Goal: Task Accomplishment & Management: Manage account settings

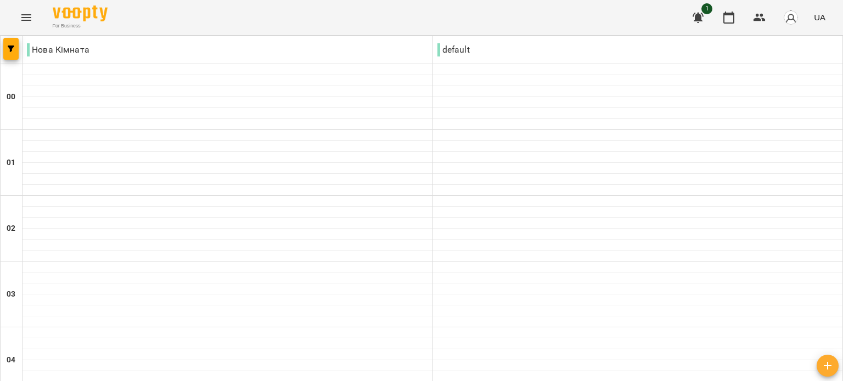
scroll to position [768, 0]
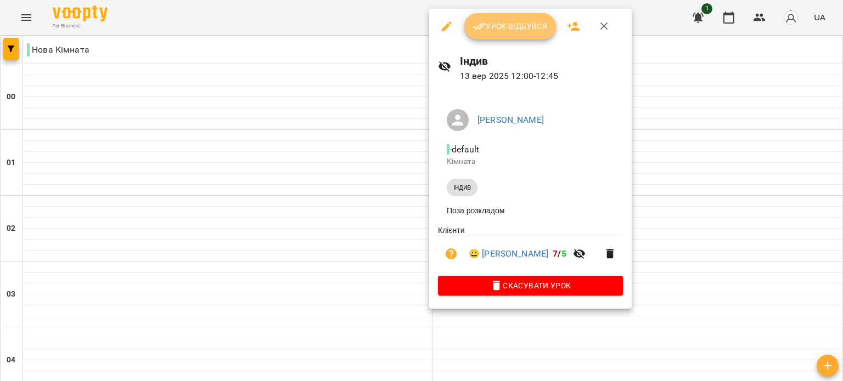
click at [496, 32] on span "Урок відбувся" at bounding box center [510, 26] width 75 height 13
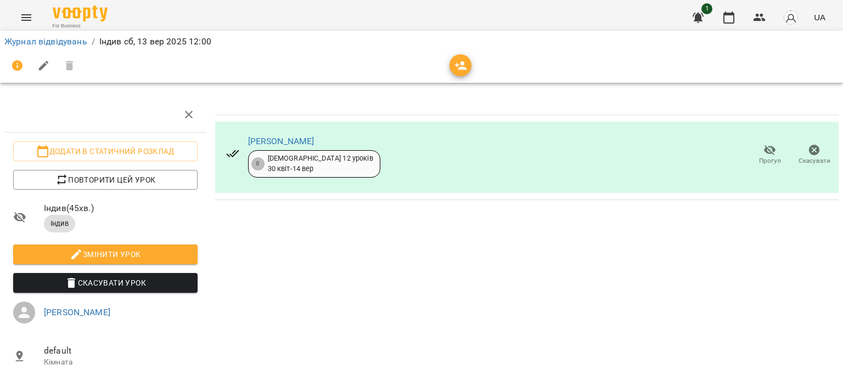
click at [32, 15] on icon "Menu" at bounding box center [26, 17] width 13 height 13
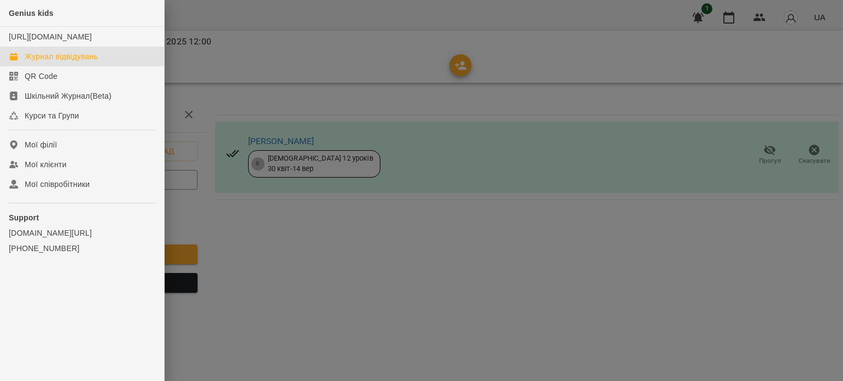
click at [70, 66] on link "Журнал відвідувань" at bounding box center [82, 57] width 164 height 20
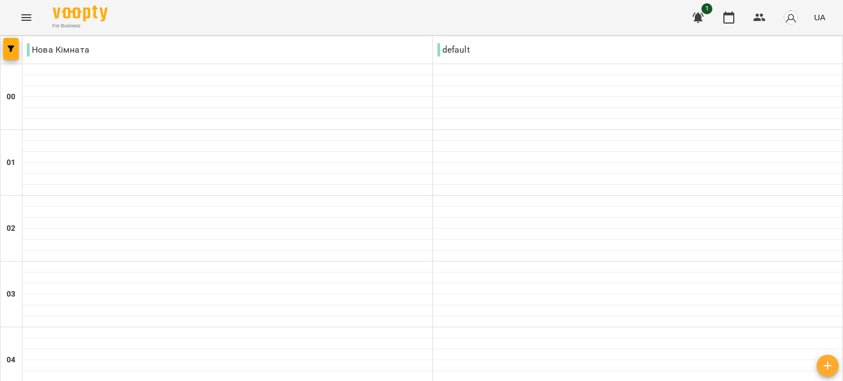
scroll to position [713, 0]
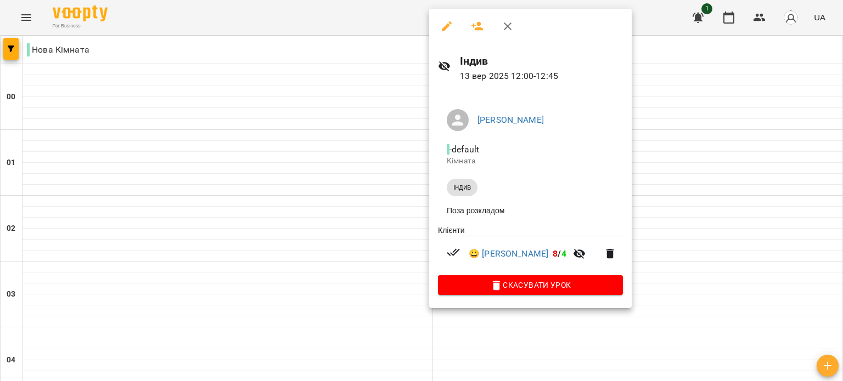
click at [647, 140] on div at bounding box center [421, 190] width 843 height 381
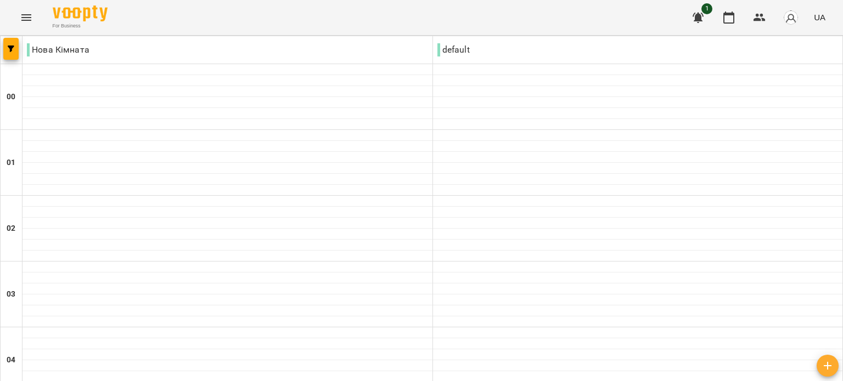
scroll to position [987, 0]
type input "**********"
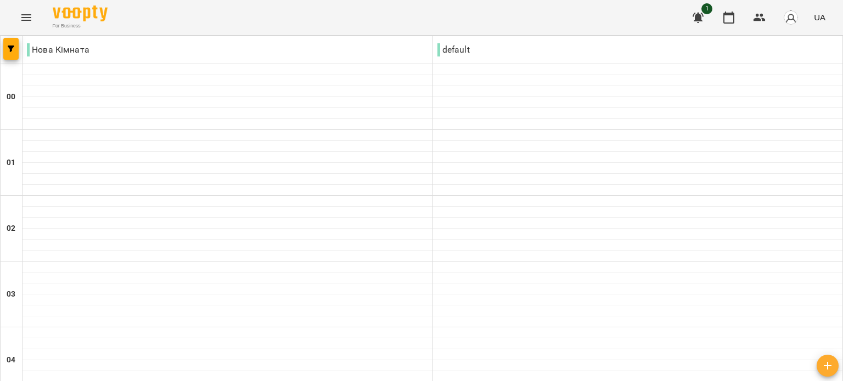
scroll to position [1160, 0]
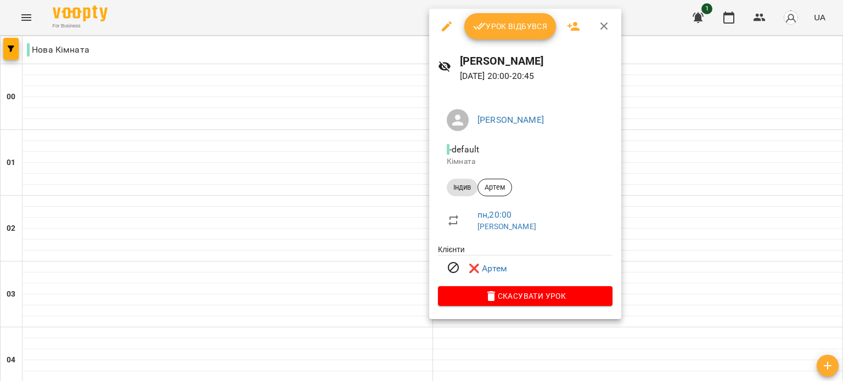
click at [692, 204] on div at bounding box center [421, 190] width 843 height 381
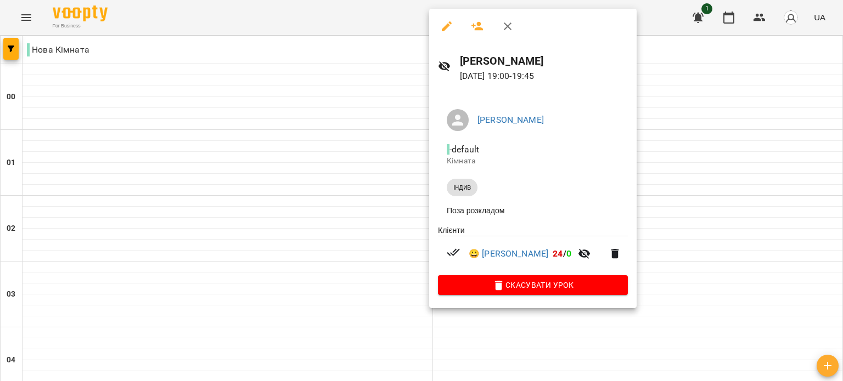
click at [641, 154] on div at bounding box center [421, 190] width 843 height 381
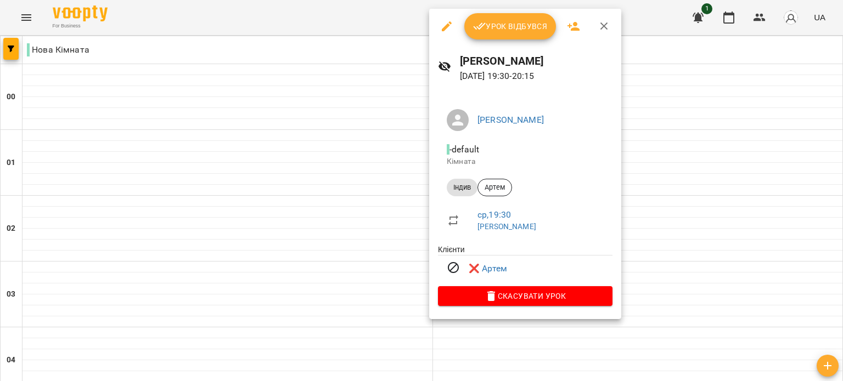
click at [672, 167] on div at bounding box center [421, 190] width 843 height 381
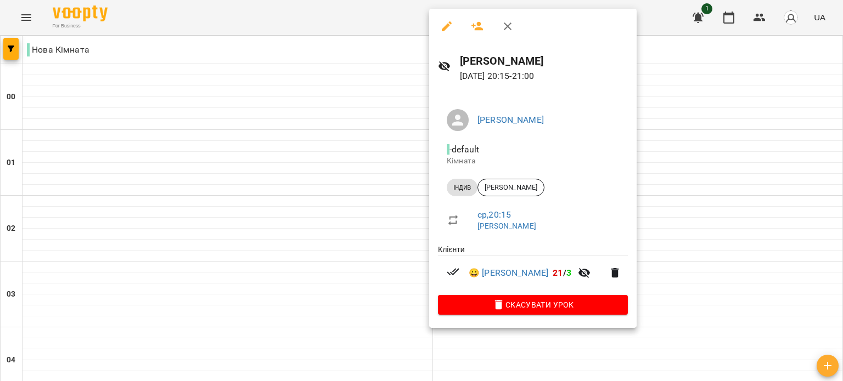
click at [702, 202] on div at bounding box center [421, 190] width 843 height 381
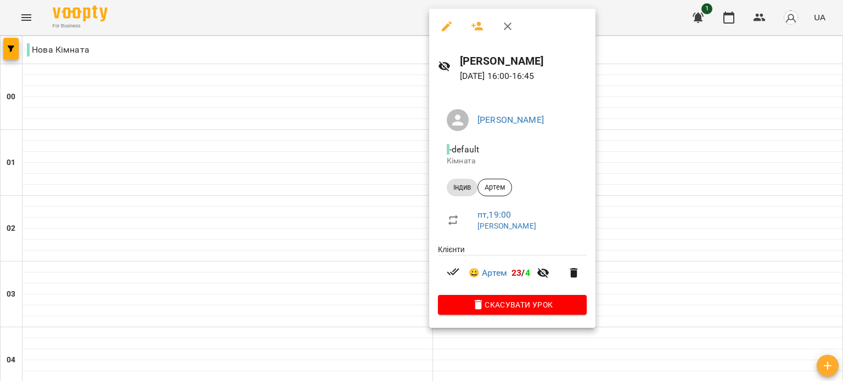
click at [645, 241] on div at bounding box center [421, 190] width 843 height 381
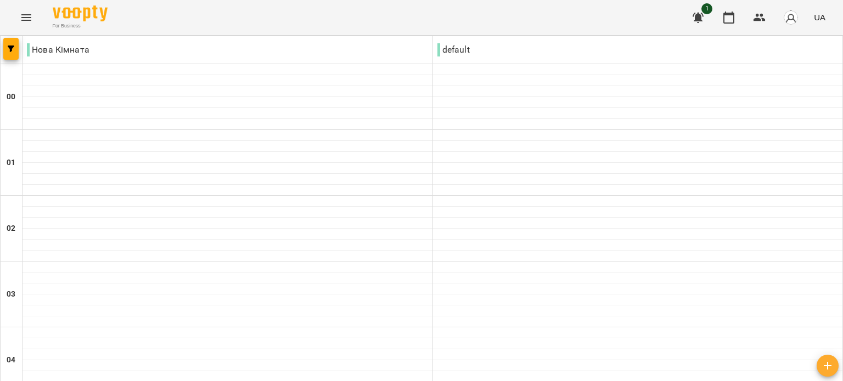
scroll to position [1152, 0]
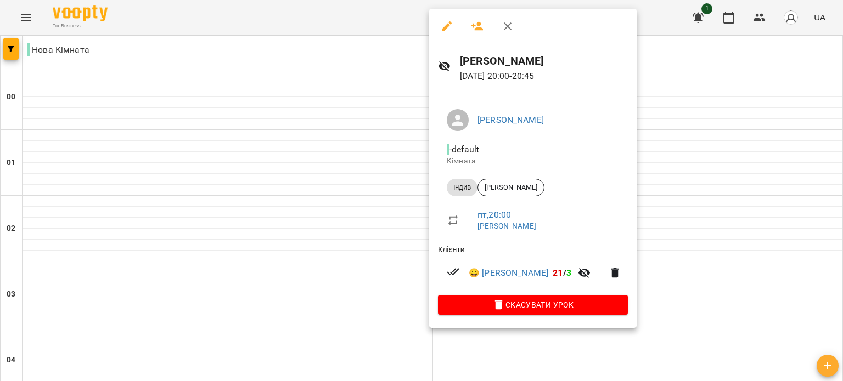
click at [663, 241] on div at bounding box center [421, 190] width 843 height 381
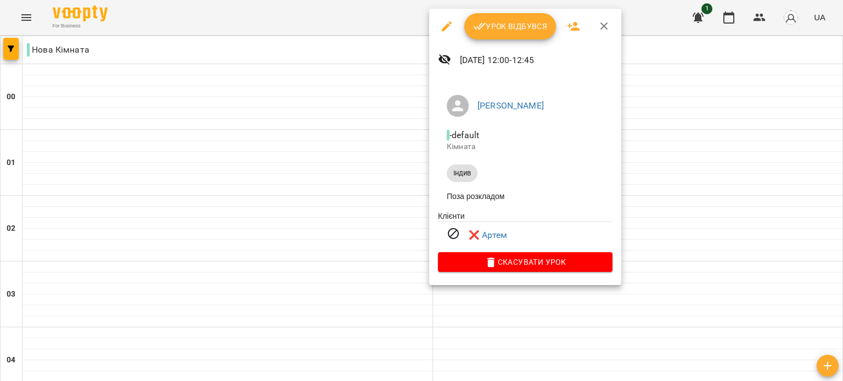
click at [645, 205] on div at bounding box center [421, 190] width 843 height 381
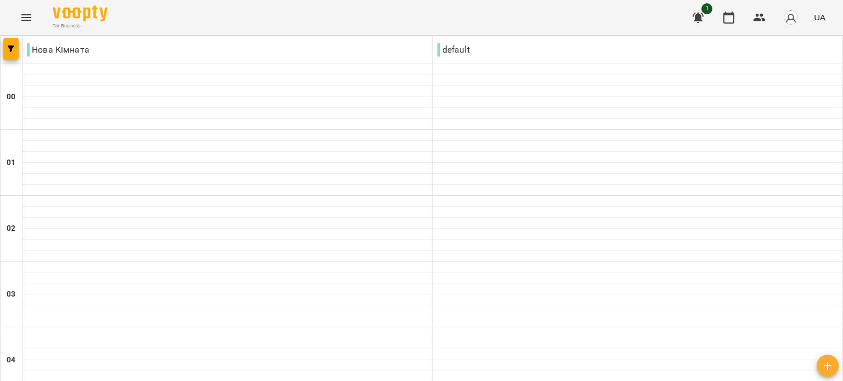
scroll to position [658, 0]
type input "**********"
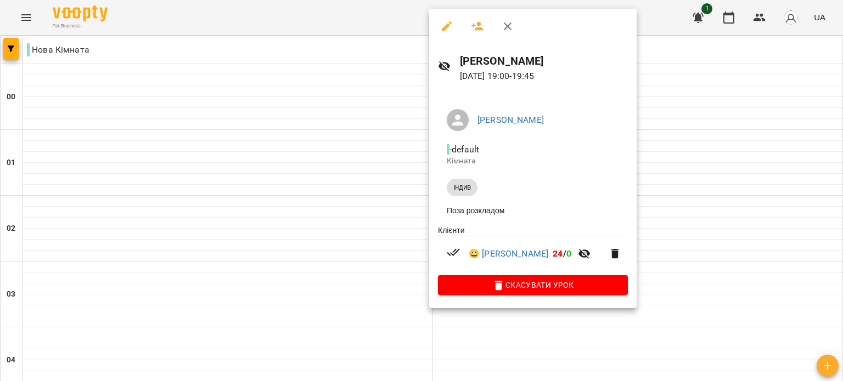
click at [614, 193] on div at bounding box center [421, 190] width 843 height 381
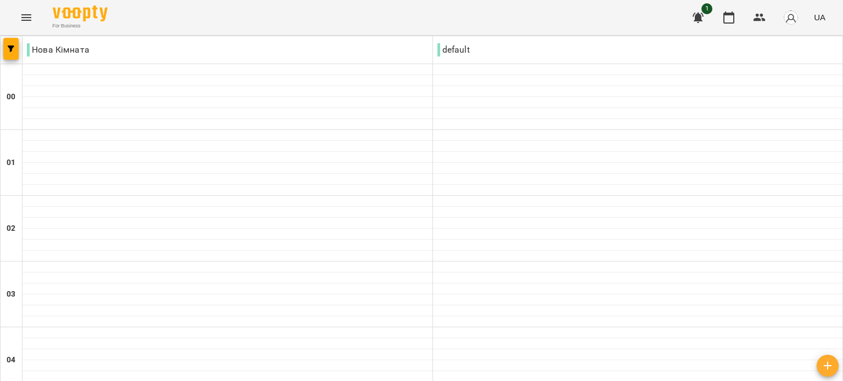
type input "**********"
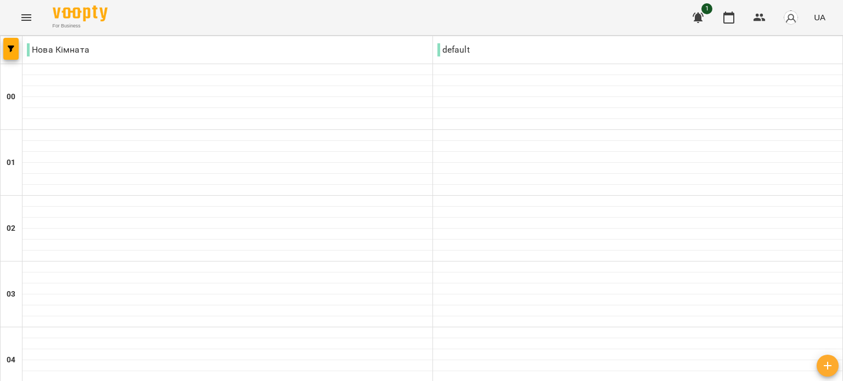
scroll to position [940, 0]
